Goal: Information Seeking & Learning: Learn about a topic

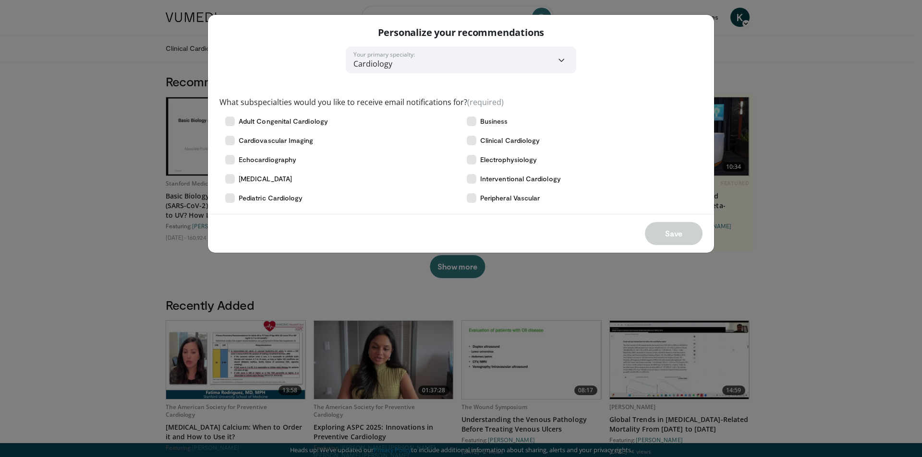
click at [770, 146] on div "**********" at bounding box center [461, 228] width 922 height 457
click at [469, 123] on icon at bounding box center [472, 122] width 10 height 10
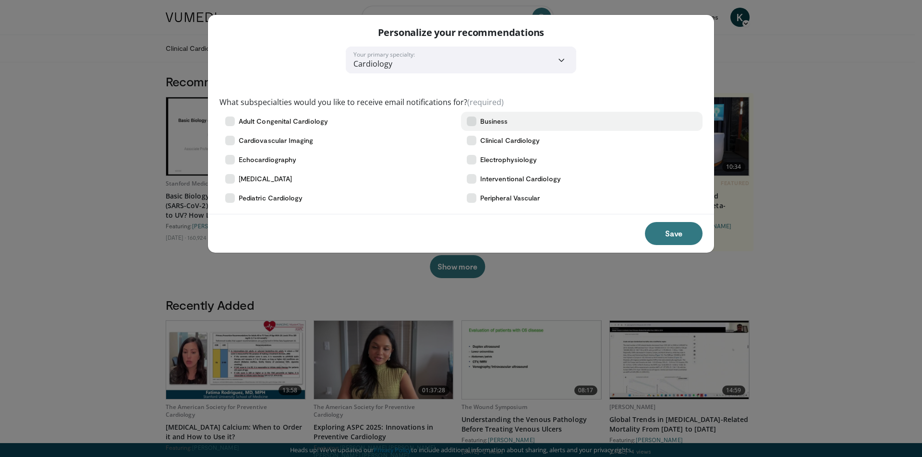
click at [469, 118] on icon at bounding box center [472, 122] width 10 height 10
click at [491, 125] on span "Business" at bounding box center [494, 122] width 28 height 10
click at [660, 230] on button "Save" at bounding box center [674, 233] width 58 height 23
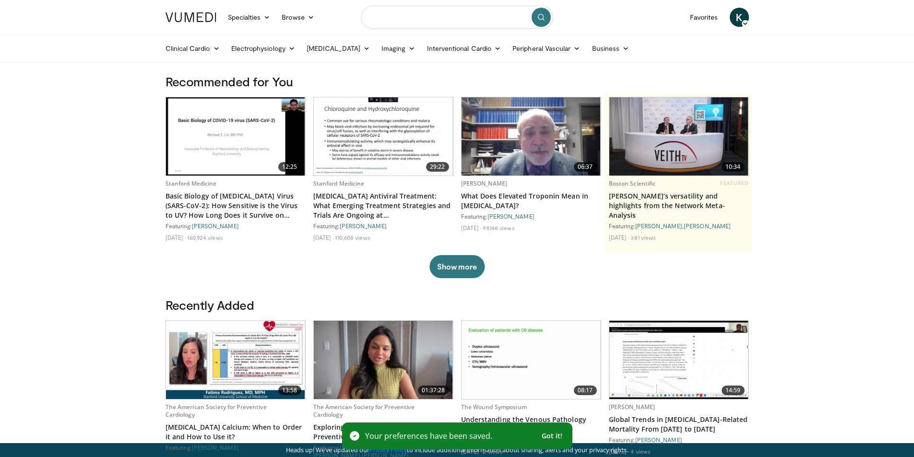
click at [471, 22] on input "Search topics, interventions" at bounding box center [457, 17] width 192 height 23
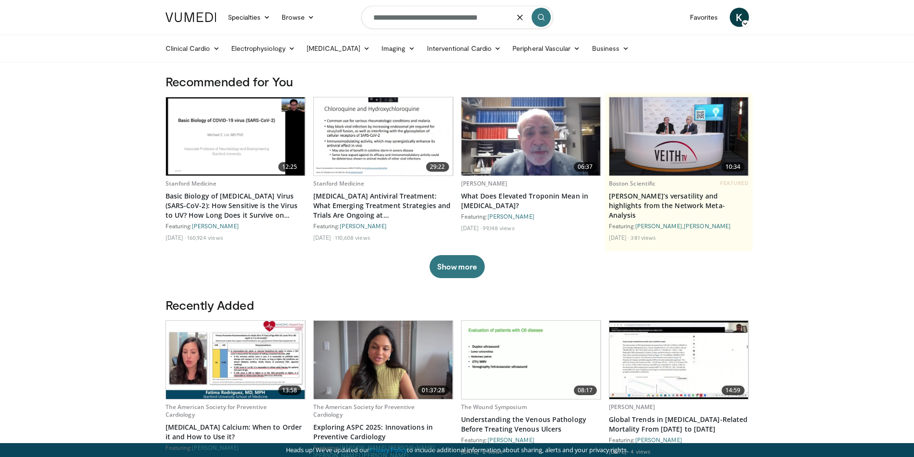
type input "**********"
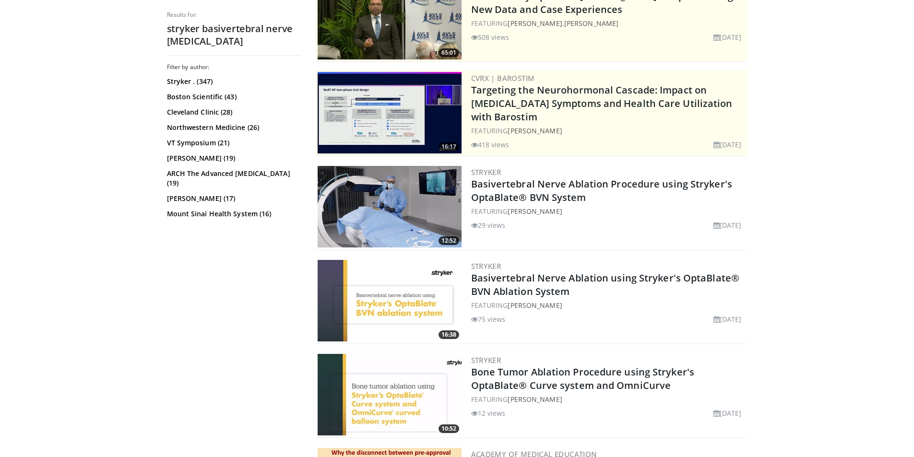
scroll to position [144, 0]
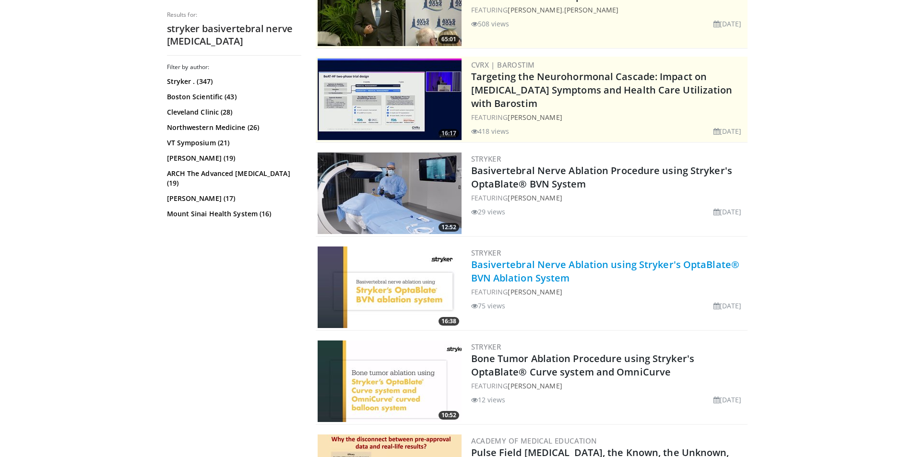
click at [548, 262] on link "Basivertebral Nerve Ablation using Stryker's OptaBlate® BVN Ablation System" at bounding box center [605, 271] width 269 height 26
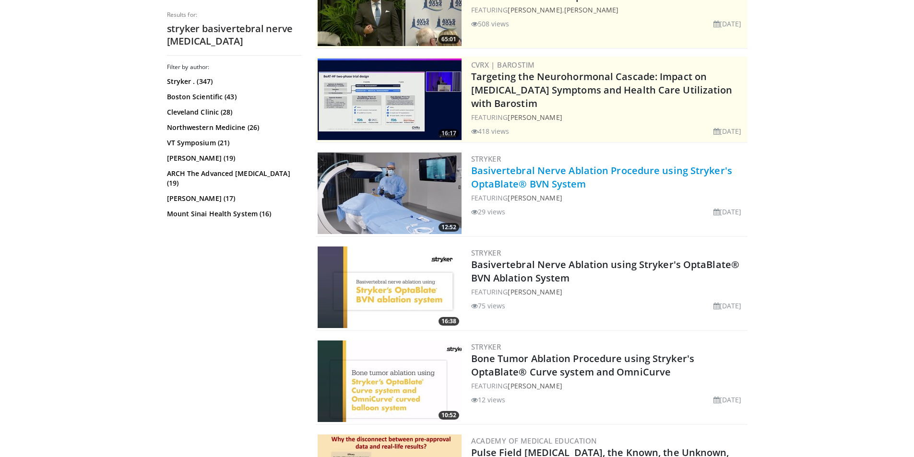
click at [514, 180] on link "Basivertebral Nerve Ablation Procedure using Stryker's OptaBlate® BVN System" at bounding box center [601, 177] width 261 height 26
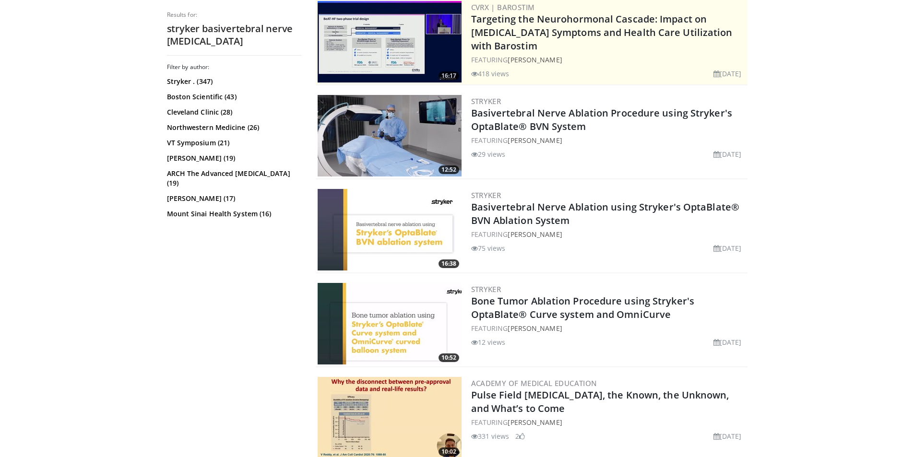
scroll to position [288, 0]
